Goal: Transaction & Acquisition: Register for event/course

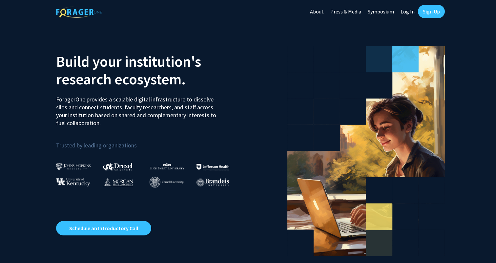
click at [431, 14] on link "Sign Up" at bounding box center [431, 11] width 27 height 13
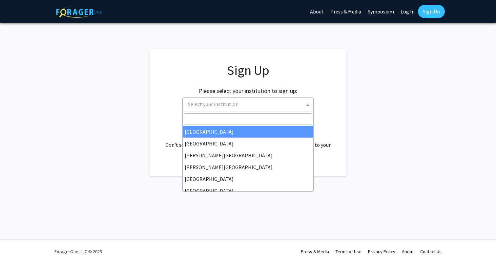
click at [294, 109] on span "Select your institution" at bounding box center [249, 104] width 128 height 13
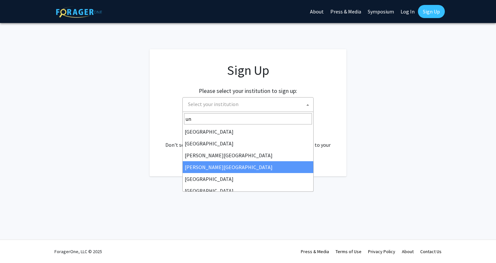
type input "u"
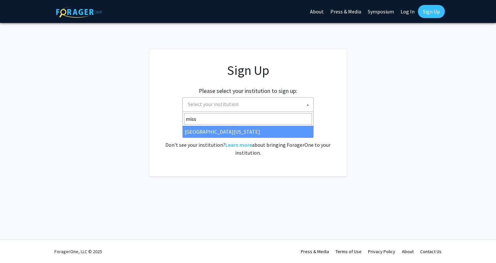
type input "misso"
select select "33"
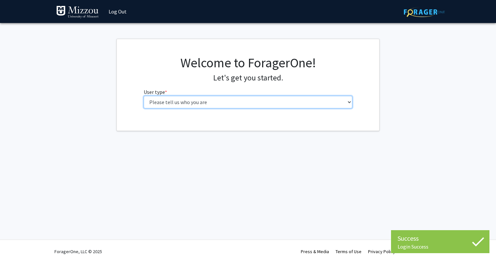
click at [237, 101] on select "Please tell us who you are Undergraduate Student Master's Student Doctoral Cand…" at bounding box center [248, 102] width 209 height 12
select select "1: undergrad"
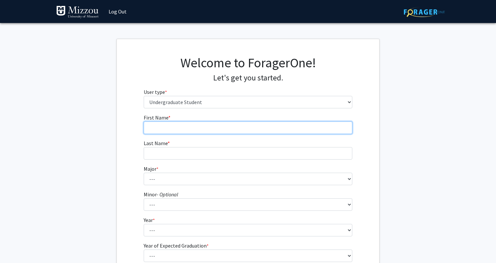
click at [248, 122] on input "First Name * required" at bounding box center [248, 127] width 209 height 12
type input "Amara"
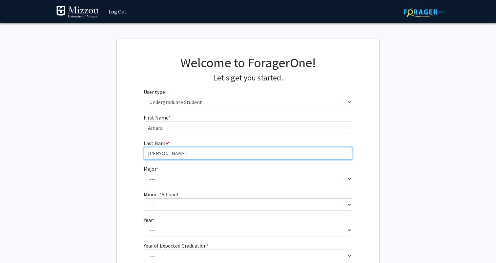
type input "[PERSON_NAME]"
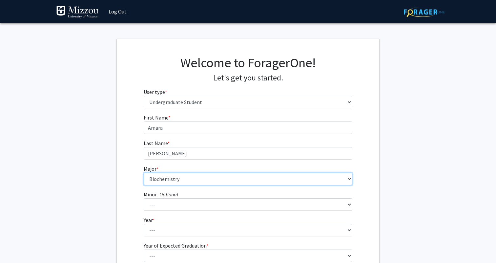
click at [221, 181] on select "--- Agribusiness Management Agricultural Education Agricultural Education: Comm…" at bounding box center [248, 179] width 209 height 12
select select "17: 2505"
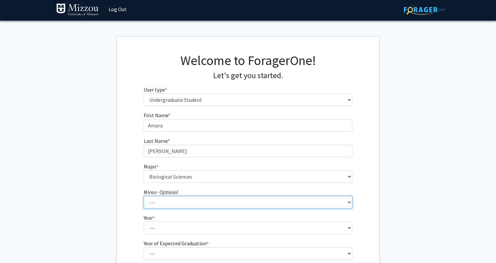
click at [217, 204] on select "--- Accountancy Aerospace Engineering Aerospace Studies Agribusiness Management…" at bounding box center [248, 202] width 209 height 12
click at [205, 199] on select "--- Accountancy Aerospace Engineering Aerospace Studies Agribusiness Management…" at bounding box center [248, 202] width 209 height 12
select select "83: 2039"
click at [204, 198] on select "--- Accountancy Aerospace Engineering Aerospace Studies Agribusiness Management…" at bounding box center [248, 202] width 209 height 12
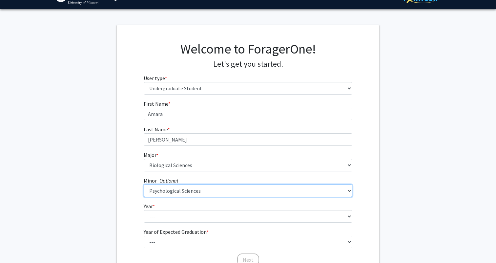
scroll to position [22, 0]
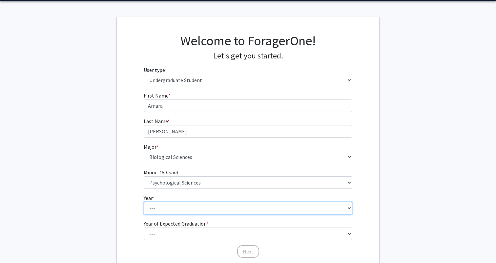
click at [157, 210] on select "--- First-year Sophomore Junior Senior Postbaccalaureate Certificate" at bounding box center [248, 208] width 209 height 12
select select "2: sophomore"
click at [168, 206] on select "--- First-year Sophomore Junior Senior Postbaccalaureate Certificate" at bounding box center [248, 208] width 209 height 12
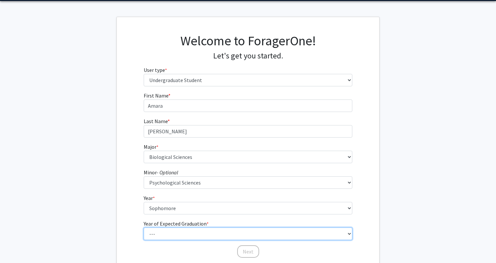
click at [160, 232] on select "--- 2025 2026 2027 2028 2029 2030 2031 2032 2033 2034" at bounding box center [248, 234] width 209 height 12
select select "4: 2028"
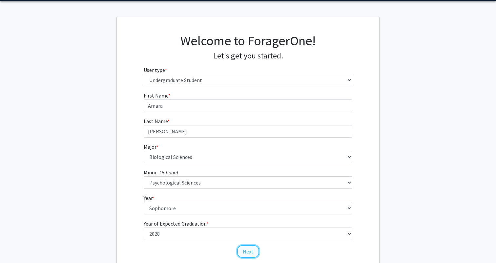
click at [250, 254] on button "Next" at bounding box center [248, 251] width 22 height 12
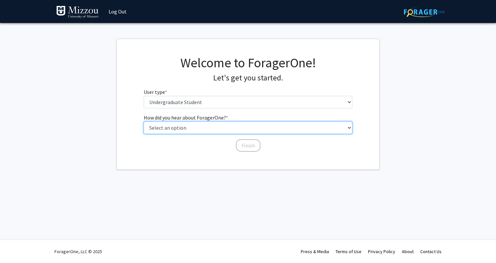
click at [221, 126] on select "Select an option Peer/student recommendation Faculty/staff recommendation Unive…" at bounding box center [248, 127] width 209 height 12
select select "2: faculty_recommendation"
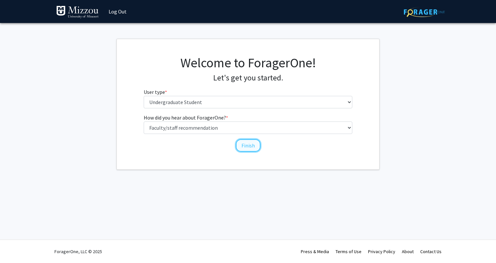
click at [253, 147] on button "Finish" at bounding box center [248, 145] width 25 height 12
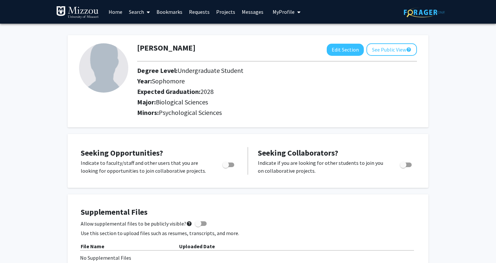
click at [115, 10] on link "Home" at bounding box center [115, 11] width 20 height 23
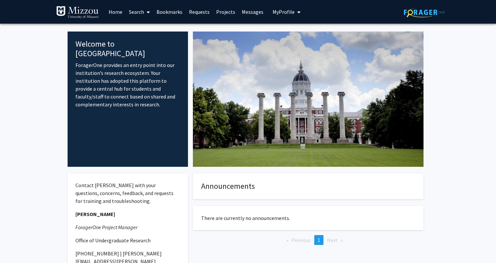
click at [137, 13] on link "Search" at bounding box center [140, 11] width 28 height 23
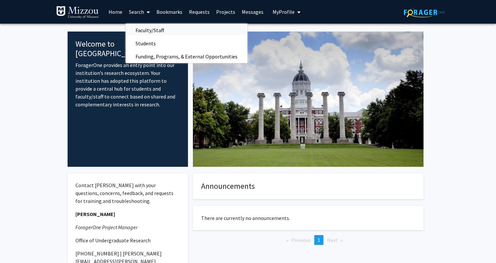
click at [149, 30] on span "Faculty/Staff" at bounding box center [150, 30] width 48 height 13
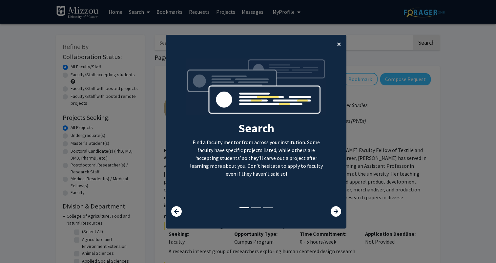
click at [339, 40] on span "×" at bounding box center [339, 44] width 4 height 10
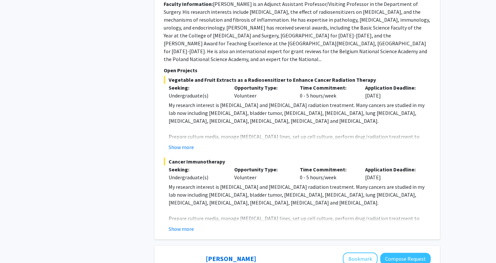
scroll to position [507, 0]
click at [206, 214] on p "Prepare culture media, manage [MEDICAL_DATA] lines, set up cell culture, perfor…" at bounding box center [300, 226] width 262 height 24
click at [194, 207] on fg-read-more "My research interest is [MEDICAL_DATA] and [MEDICAL_DATA] radiation treatment. …" at bounding box center [297, 207] width 267 height 50
click at [187, 224] on button "Show more" at bounding box center [181, 228] width 25 height 8
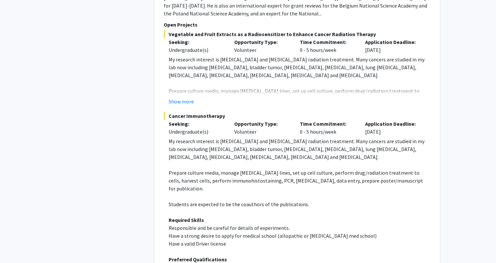
scroll to position [557, 0]
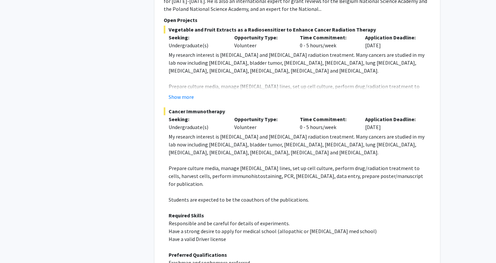
click at [207, 220] on span "Responsible and be careful for details of experiments." at bounding box center [229, 223] width 121 height 7
drag, startPoint x: 207, startPoint y: 199, endPoint x: 207, endPoint y: 212, distance: 13.1
click at [207, 210] on div "My research interest is [MEDICAL_DATA] and [MEDICAL_DATA] radiation treatment. …" at bounding box center [300, 235] width 262 height 205
click at [207, 236] on span "Have a valid Driver license" at bounding box center [197, 239] width 57 height 7
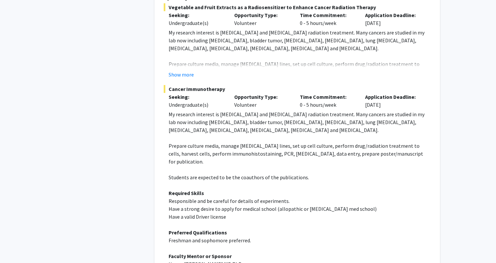
scroll to position [593, 0]
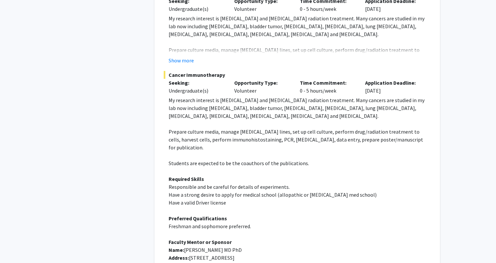
click at [207, 230] on p at bounding box center [300, 234] width 262 height 8
drag, startPoint x: 207, startPoint y: 213, endPoint x: 207, endPoint y: 231, distance: 17.4
click at [207, 230] on div "My research interest is [MEDICAL_DATA] and [MEDICAL_DATA] radiation treatment. …" at bounding box center [300, 198] width 262 height 205
click at [207, 254] on span "[STREET_ADDRESS]" at bounding box center [212, 257] width 46 height 7
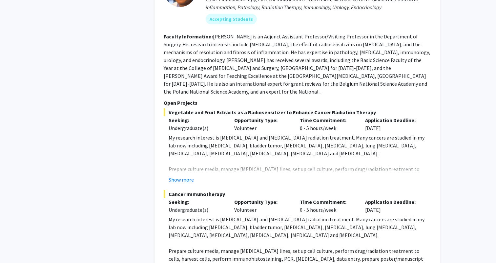
scroll to position [467, 0]
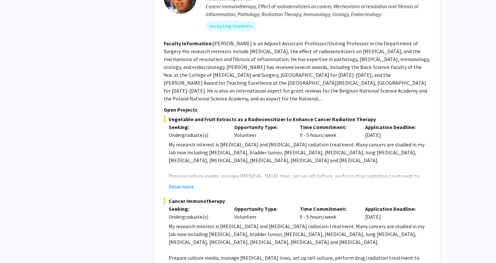
click at [203, 173] on span "Prepare culture media, manage [MEDICAL_DATA] lines, set up cell culture, perfor…" at bounding box center [296, 184] width 255 height 22
click at [199, 183] on div "Show more" at bounding box center [300, 187] width 262 height 8
click at [179, 183] on button "Show more" at bounding box center [181, 187] width 25 height 8
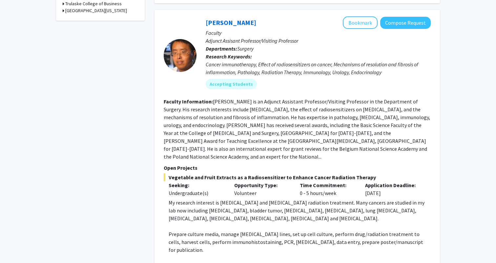
scroll to position [400, 0]
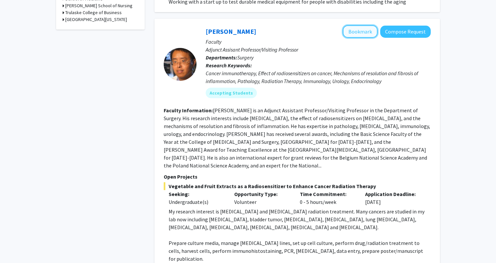
click at [365, 25] on button "Bookmark" at bounding box center [360, 31] width 35 height 12
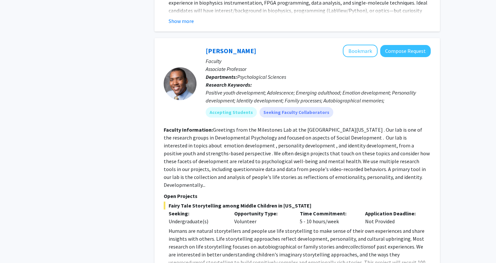
scroll to position [1895, 0]
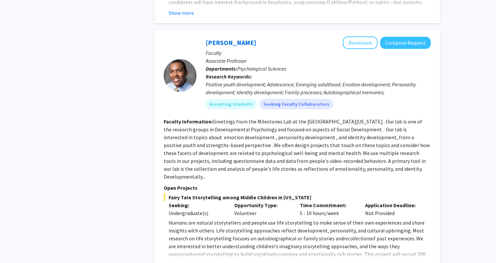
click at [183, 261] on button "Show more" at bounding box center [181, 265] width 25 height 8
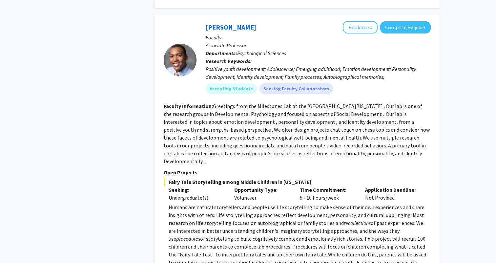
scroll to position [1911, 0]
click at [183, 219] on p "Humans are natural storytellers and people use life storytelling to make sense …" at bounding box center [300, 242] width 262 height 79
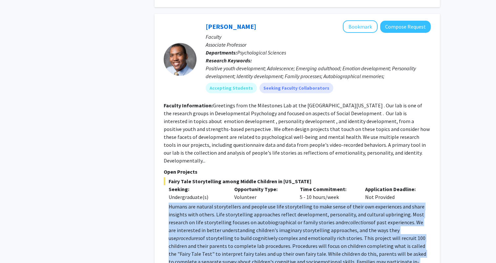
click at [183, 219] on p "Humans are natural storytellers and people use life storytelling to make sense …" at bounding box center [300, 242] width 262 height 79
click at [188, 222] on p "Humans are natural storytellers and people use life storytelling to make sense …" at bounding box center [300, 242] width 262 height 79
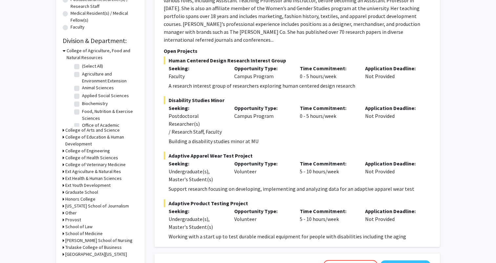
scroll to position [0, 0]
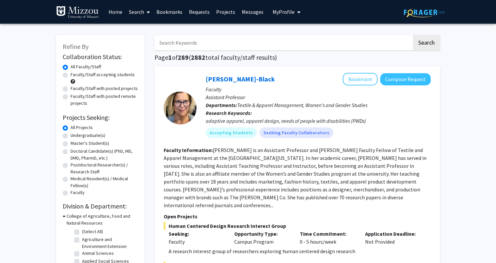
click at [94, 137] on label "Undergraduate(s)" at bounding box center [88, 135] width 35 height 7
click at [75, 136] on input "Undergraduate(s)" at bounding box center [73, 134] width 4 height 4
radio input "true"
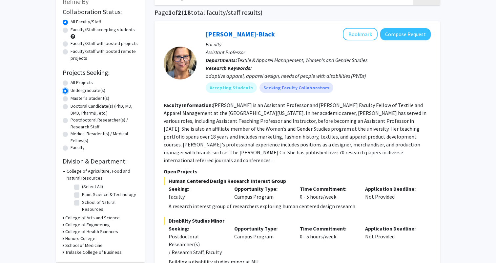
scroll to position [50, 0]
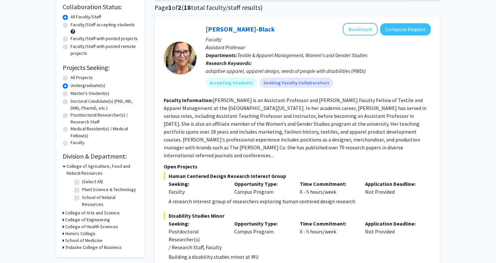
click at [102, 209] on h3 "College of Arts and Science" at bounding box center [92, 212] width 54 height 7
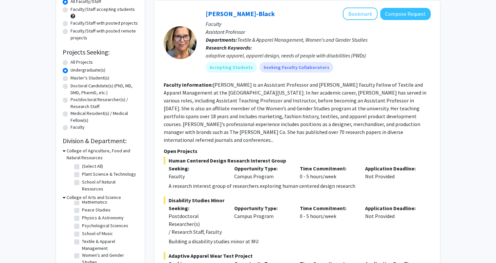
scroll to position [70, 0]
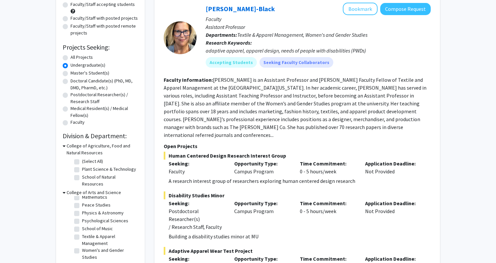
click at [106, 217] on label "Psychological Sciences" at bounding box center [105, 220] width 46 height 7
click at [86, 217] on input "Psychological Sciences" at bounding box center [84, 219] width 4 height 4
checkbox input "true"
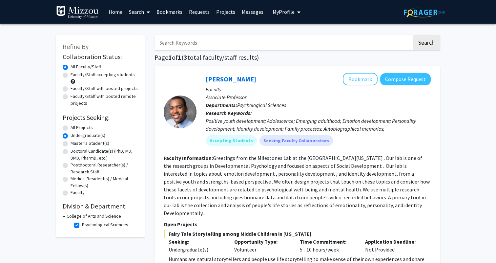
scroll to position [11, 0]
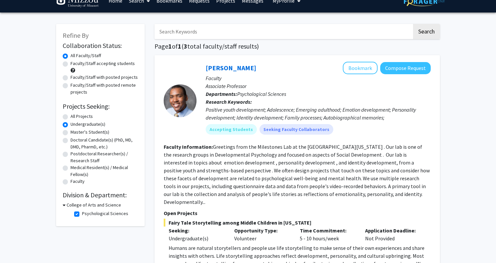
click at [105, 205] on h3 "College of Arts and Science" at bounding box center [94, 205] width 54 height 7
click at [105, 205] on h3 "College of Arts and Science" at bounding box center [92, 205] width 54 height 7
click at [98, 211] on label "Psychological Sciences" at bounding box center [105, 213] width 46 height 7
click at [86, 211] on input "Psychological Sciences" at bounding box center [84, 212] width 4 height 4
checkbox input "false"
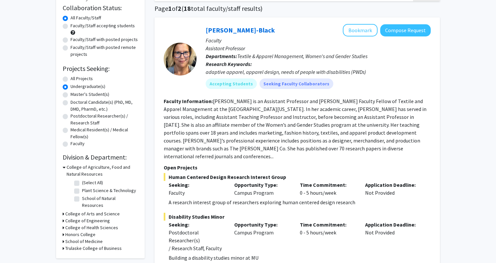
scroll to position [59, 0]
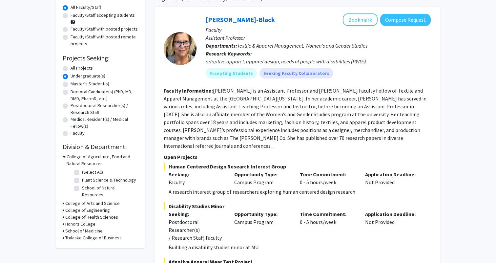
click at [96, 200] on h3 "College of Arts and Science" at bounding box center [92, 203] width 54 height 7
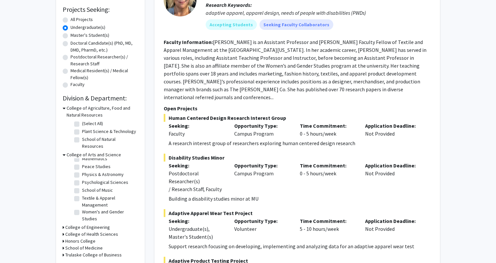
scroll to position [118, 0]
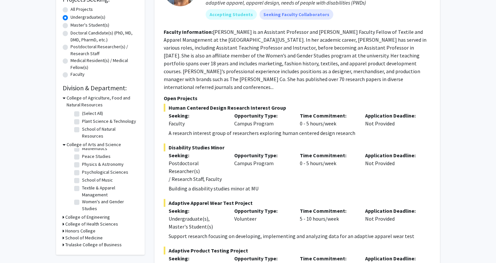
click at [98, 221] on h3 "College of Health Sciences" at bounding box center [91, 224] width 53 height 7
click at [95, 99] on h3 "College of Agriculture, Food and Natural Resources" at bounding box center [103, 102] width 72 height 14
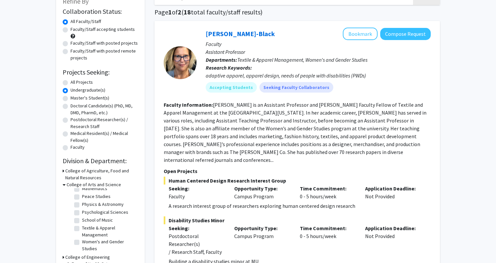
scroll to position [0, 0]
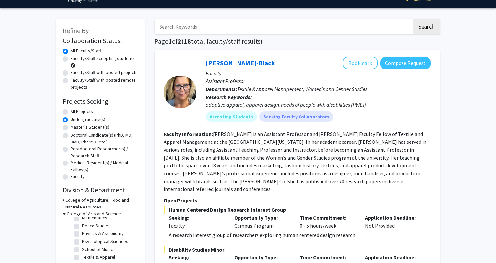
click at [229, 140] on fg-read-more "[PERSON_NAME] is an Assistant Professor and [PERSON_NAME] Faculty Fellow of Tex…" at bounding box center [295, 162] width 263 height 62
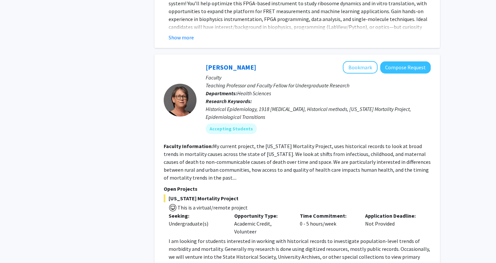
scroll to position [1459, 0]
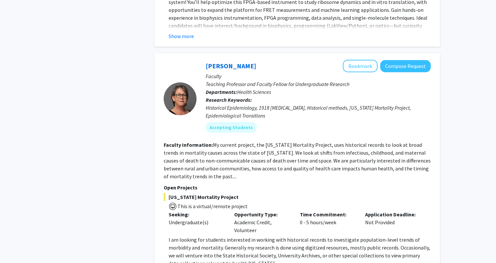
click at [228, 236] on p "I am looking for students interested in working with historical records to inve…" at bounding box center [300, 252] width 262 height 32
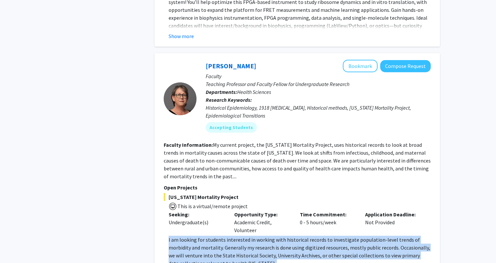
click at [228, 236] on p "I am looking for students interested in working with historical records to inve…" at bounding box center [300, 252] width 262 height 32
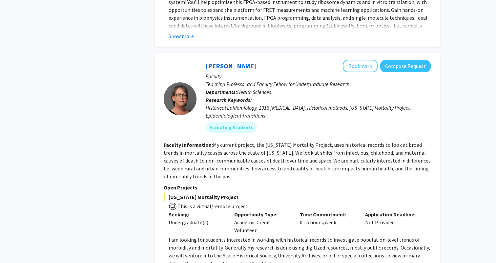
click at [234, 236] on p "I am looking for students interested in working with historical records to inve…" at bounding box center [300, 252] width 262 height 32
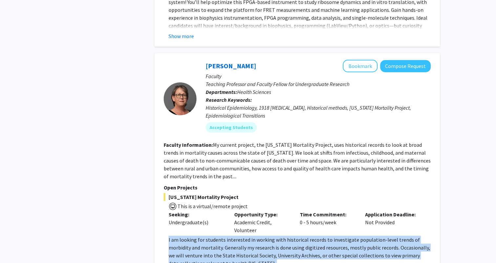
click at [234, 236] on p "I am looking for students interested in working with historical records to inve…" at bounding box center [300, 252] width 262 height 32
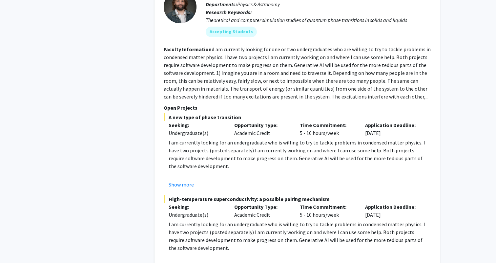
scroll to position [2083, 0]
